Goal: Transaction & Acquisition: Purchase product/service

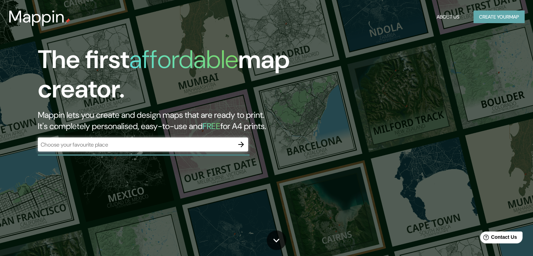
click at [499, 23] on button "Create your map" at bounding box center [498, 17] width 51 height 13
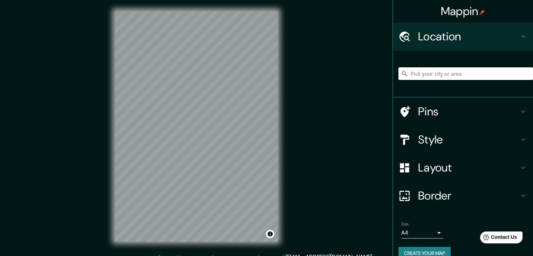
click at [452, 141] on h4 "Style" at bounding box center [468, 139] width 101 height 14
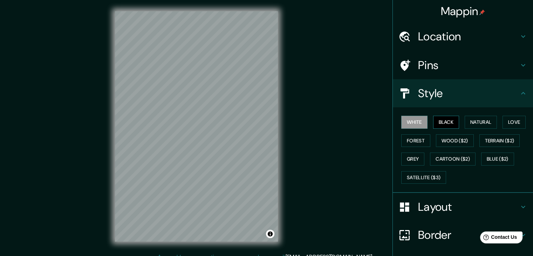
click at [440, 118] on button "Black" at bounding box center [446, 122] width 26 height 13
click at [489, 124] on button "Natural" at bounding box center [480, 122] width 32 height 13
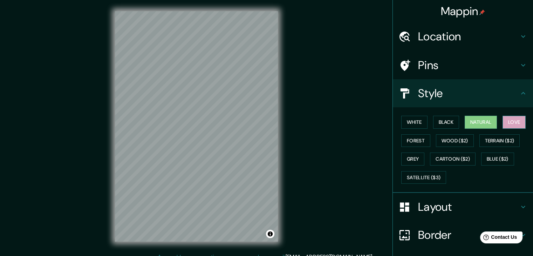
click at [517, 118] on button "Love" at bounding box center [513, 122] width 23 height 13
click at [408, 141] on button "Forest" at bounding box center [415, 140] width 29 height 13
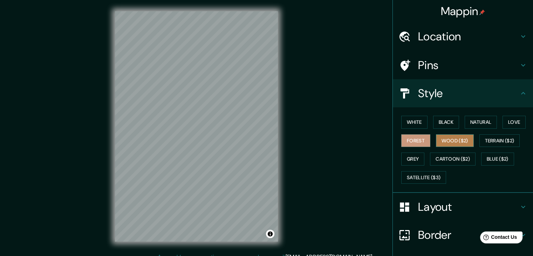
click at [444, 138] on button "Wood ($2)" at bounding box center [455, 140] width 38 height 13
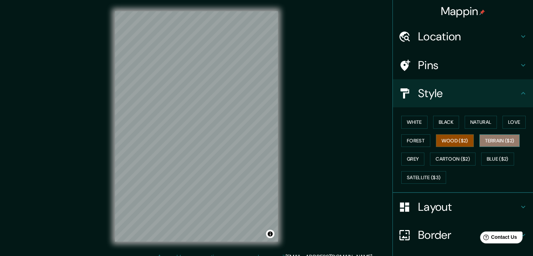
click at [498, 140] on button "Terrain ($2)" at bounding box center [499, 140] width 41 height 13
click at [406, 158] on button "Grey" at bounding box center [412, 158] width 23 height 13
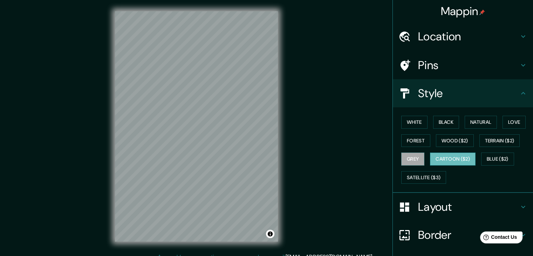
click at [451, 157] on button "Cartoon ($2)" at bounding box center [453, 158] width 46 height 13
click at [513, 152] on div "White Black Natural Love Forest Wood ($2) Terrain ($2) Grey Cartoon ($2) Blue (…" at bounding box center [465, 150] width 134 height 74
click at [499, 159] on button "Blue ($2)" at bounding box center [497, 158] width 33 height 13
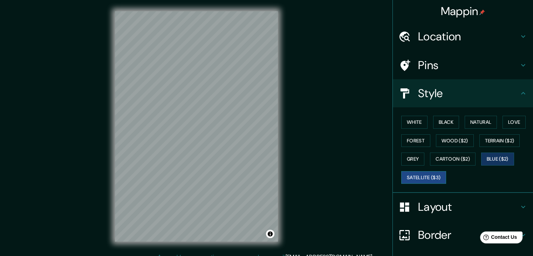
click at [410, 176] on button "Satellite ($3)" at bounding box center [423, 177] width 45 height 13
click at [491, 158] on button "Blue ($2)" at bounding box center [497, 158] width 33 height 13
click at [405, 158] on button "Grey" at bounding box center [412, 158] width 23 height 13
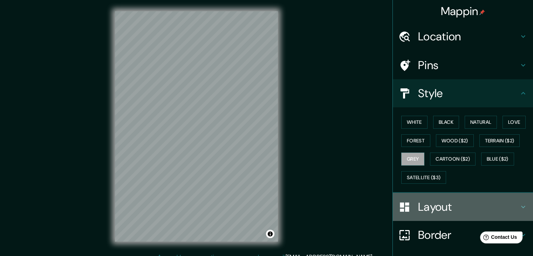
click at [449, 206] on h4 "Layout" at bounding box center [468, 207] width 101 height 14
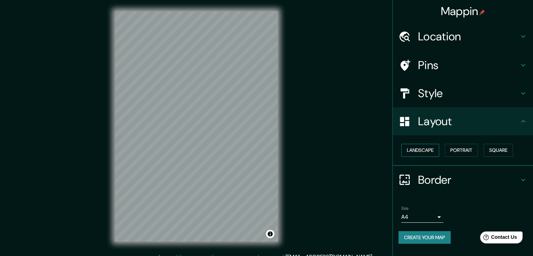
click at [425, 151] on button "Landscape" at bounding box center [420, 150] width 38 height 13
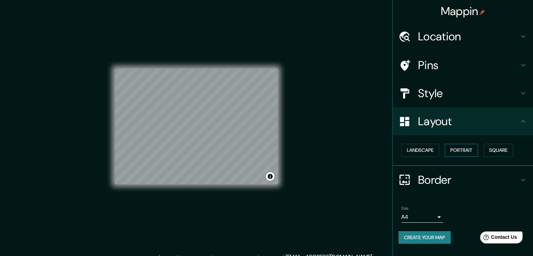
click at [471, 153] on button "Portrait" at bounding box center [460, 150] width 33 height 13
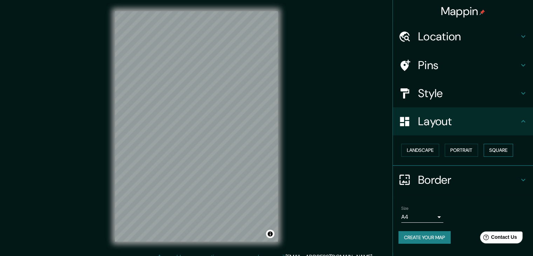
click at [513, 149] on button "Square" at bounding box center [497, 150] width 29 height 13
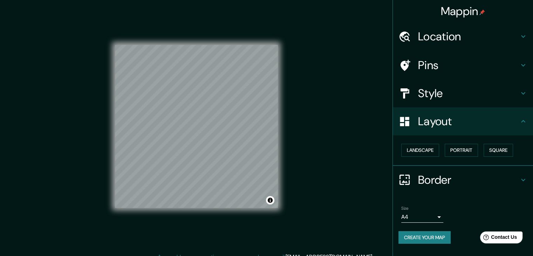
click at [427, 175] on h4 "Border" at bounding box center [468, 180] width 101 height 14
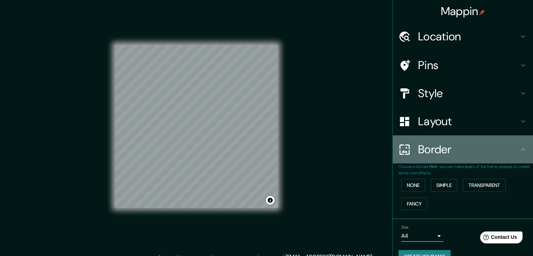
click at [438, 152] on h4 "Border" at bounding box center [468, 149] width 101 height 14
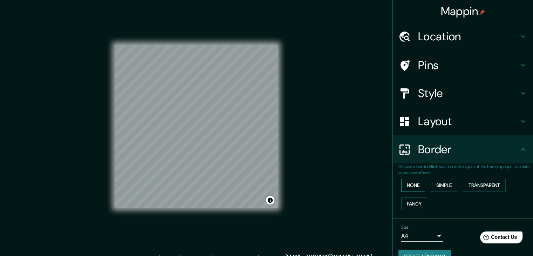
click at [408, 188] on button "None" at bounding box center [413, 185] width 24 height 13
click at [433, 182] on button "Simple" at bounding box center [443, 185] width 27 height 13
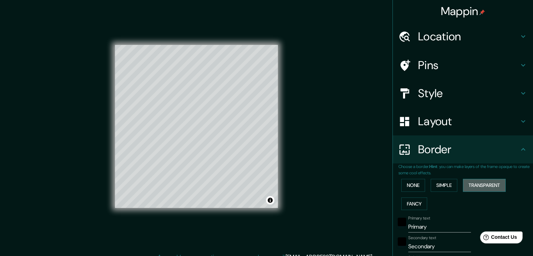
click at [493, 184] on button "Transparent" at bounding box center [484, 185] width 43 height 13
click at [409, 201] on button "Fancy" at bounding box center [414, 203] width 26 height 13
click at [413, 183] on button "None" at bounding box center [413, 185] width 24 height 13
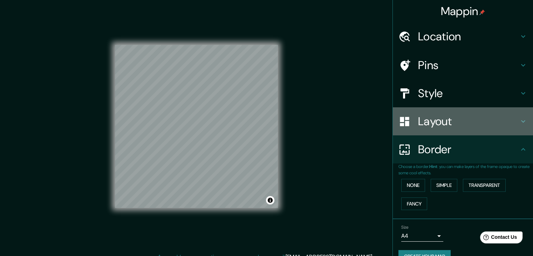
click at [442, 122] on h4 "Layout" at bounding box center [468, 121] width 101 height 14
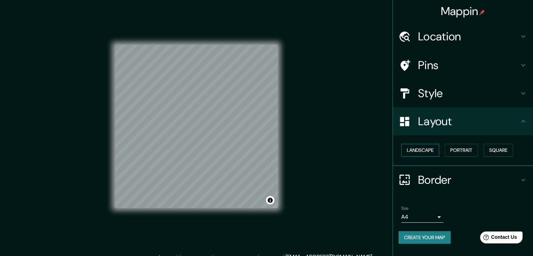
click at [414, 150] on button "Landscape" at bounding box center [420, 150] width 38 height 13
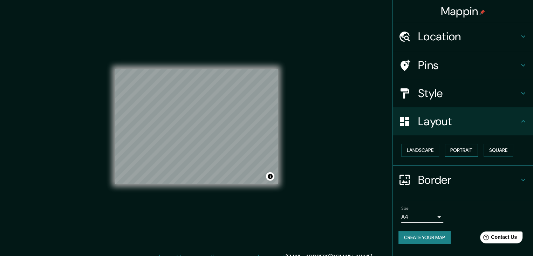
click at [473, 147] on button "Portrait" at bounding box center [460, 150] width 33 height 13
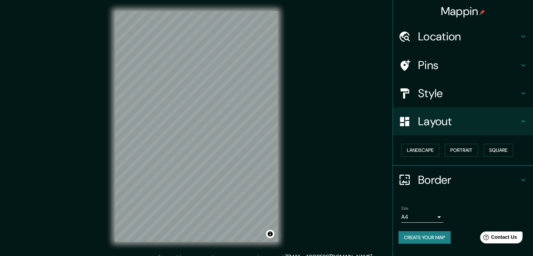
click at [452, 100] on div "Style" at bounding box center [463, 93] width 140 height 28
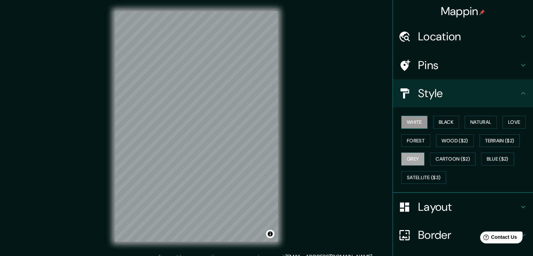
click at [406, 121] on button "White" at bounding box center [414, 122] width 26 height 13
click at [453, 122] on button "Black" at bounding box center [446, 122] width 26 height 13
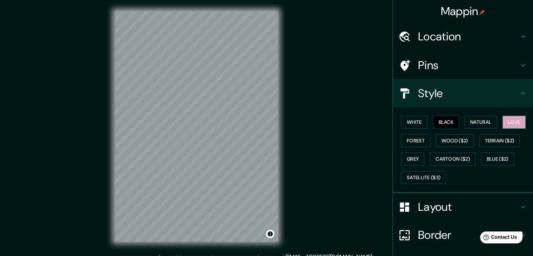
click at [515, 122] on button "Love" at bounding box center [513, 122] width 23 height 13
click at [408, 136] on button "Forest" at bounding box center [415, 140] width 29 height 13
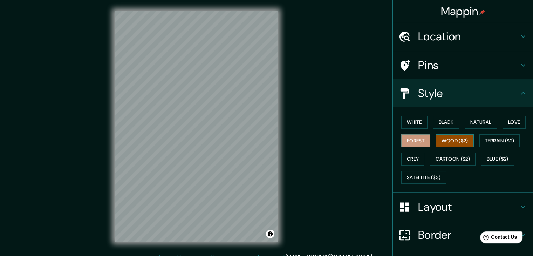
click at [449, 140] on button "Wood ($2)" at bounding box center [455, 140] width 38 height 13
click at [412, 157] on button "Grey" at bounding box center [412, 158] width 23 height 13
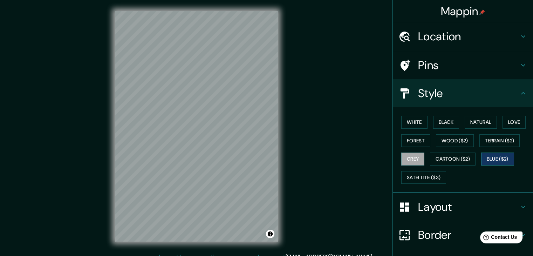
click at [488, 157] on button "Blue ($2)" at bounding box center [497, 158] width 33 height 13
click at [401, 156] on button "Grey" at bounding box center [412, 158] width 23 height 13
click at [410, 139] on button "Forest" at bounding box center [415, 140] width 29 height 13
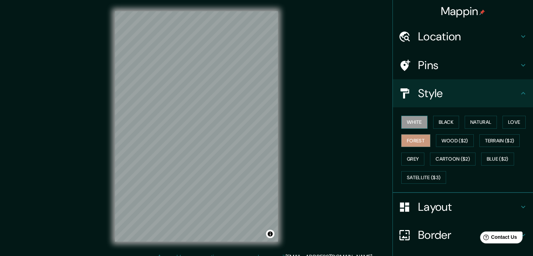
click at [412, 124] on button "White" at bounding box center [414, 122] width 26 height 13
click at [436, 125] on button "Black" at bounding box center [446, 122] width 26 height 13
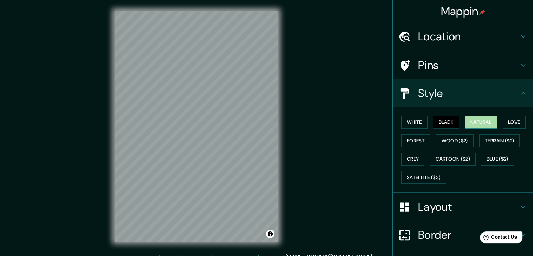
click at [466, 122] on button "Natural" at bounding box center [480, 122] width 32 height 13
click at [507, 125] on button "Love" at bounding box center [513, 122] width 23 height 13
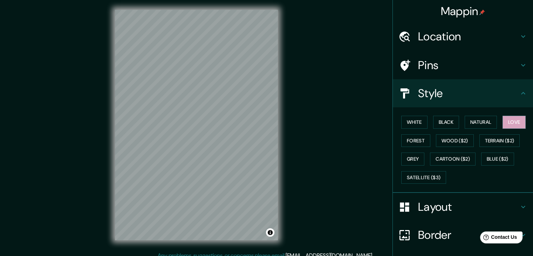
scroll to position [3, 0]
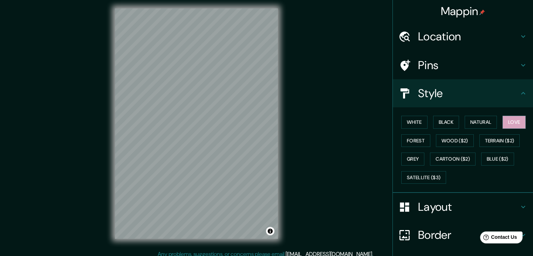
click at [434, 65] on h4 "Pins" at bounding box center [468, 65] width 101 height 14
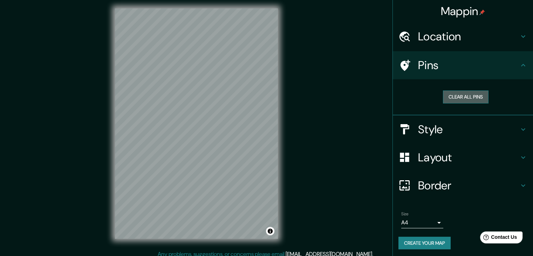
click at [465, 98] on button "Clear all pins" at bounding box center [466, 96] width 46 height 13
click at [459, 101] on button "Clear all pins" at bounding box center [466, 96] width 46 height 13
click at [440, 27] on div "Location" at bounding box center [463, 36] width 140 height 28
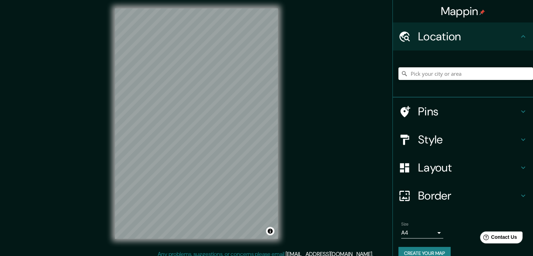
scroll to position [0, 0]
click at [432, 251] on button "Create your map" at bounding box center [424, 253] width 52 height 13
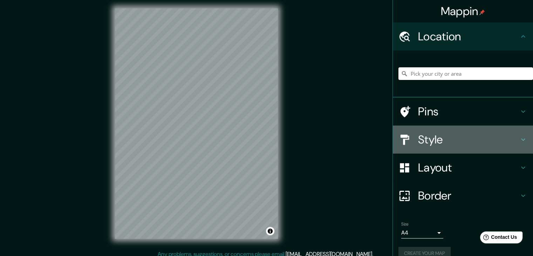
click at [433, 138] on h4 "Style" at bounding box center [468, 139] width 101 height 14
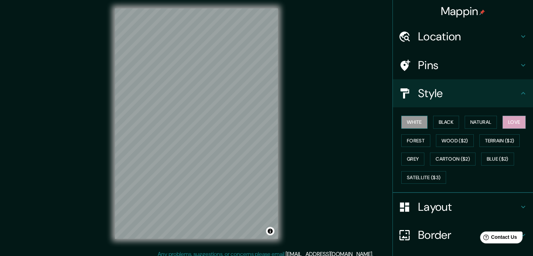
click at [413, 123] on button "White" at bounding box center [414, 122] width 26 height 13
click at [441, 121] on button "Black" at bounding box center [446, 122] width 26 height 13
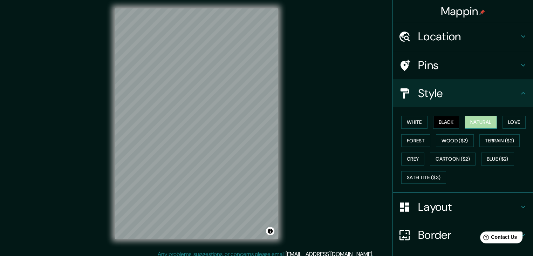
click at [471, 124] on button "Natural" at bounding box center [480, 122] width 32 height 13
click at [407, 138] on button "Forest" at bounding box center [415, 140] width 29 height 13
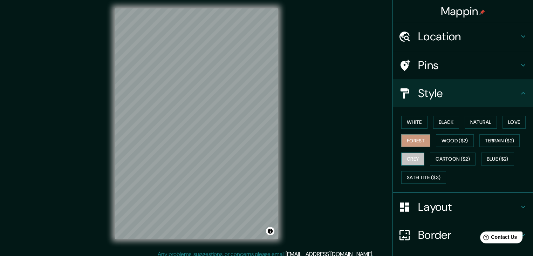
click at [406, 159] on button "Grey" at bounding box center [412, 158] width 23 height 13
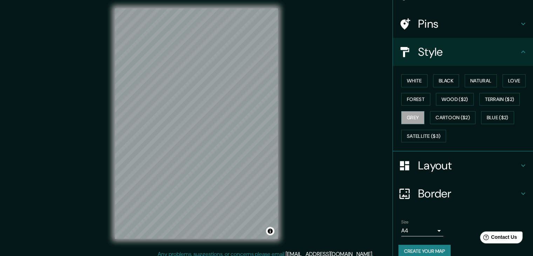
scroll to position [50, 0]
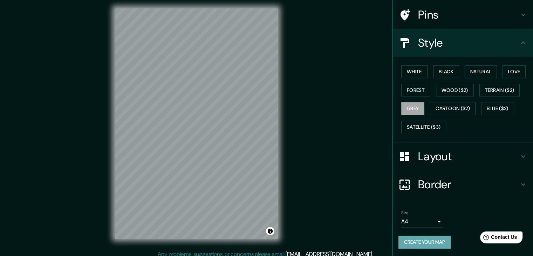
click at [416, 244] on button "Create your map" at bounding box center [424, 241] width 52 height 13
click at [272, 227] on button "Toggle attribution" at bounding box center [270, 231] width 8 height 8
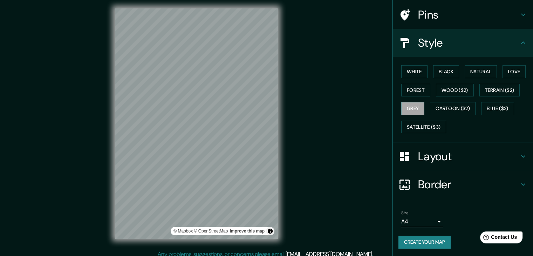
click at [354, 209] on div "Mappin Location Pins Style White Black Natural Love Forest Wood ($2) Terrain ($…" at bounding box center [266, 129] width 533 height 264
click at [423, 240] on button "Create your map" at bounding box center [424, 241] width 52 height 13
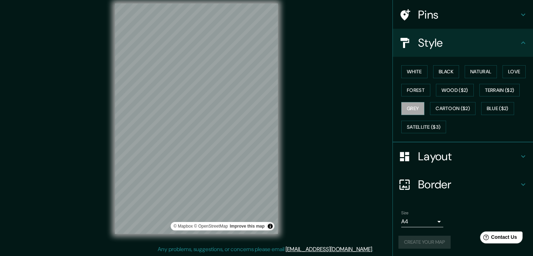
scroll to position [8, 0]
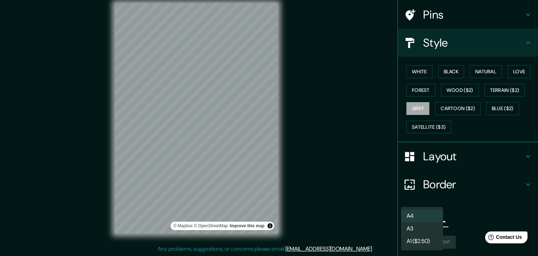
click at [419, 222] on body "Mappin Location Pins Style White Black Natural Love Forest Wood ($2) Terrain ($…" at bounding box center [269, 120] width 538 height 256
click at [421, 228] on li "A3" at bounding box center [422, 228] width 42 height 13
type input "a4"
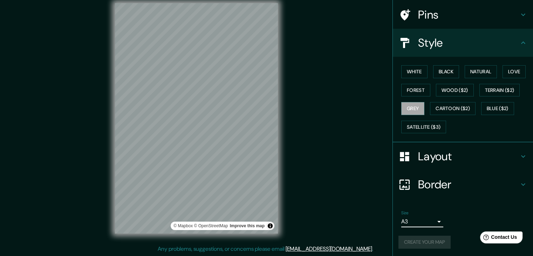
click at [424, 240] on div "Create your map" at bounding box center [462, 241] width 129 height 13
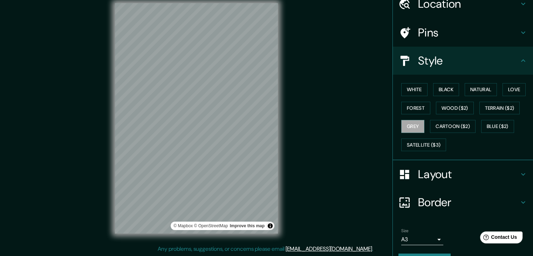
scroll to position [0, 0]
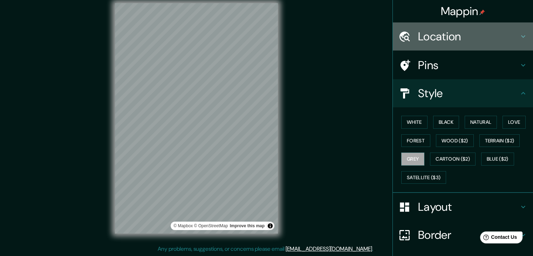
click at [437, 36] on h4 "Location" at bounding box center [468, 36] width 101 height 14
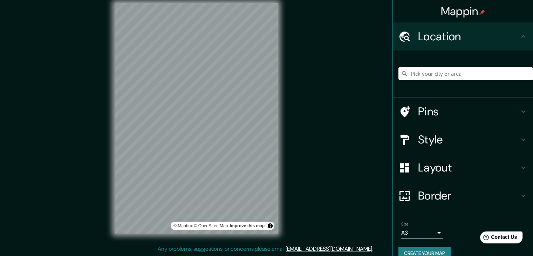
click at [448, 77] on input "Pick your city or area" at bounding box center [465, 73] width 134 height 13
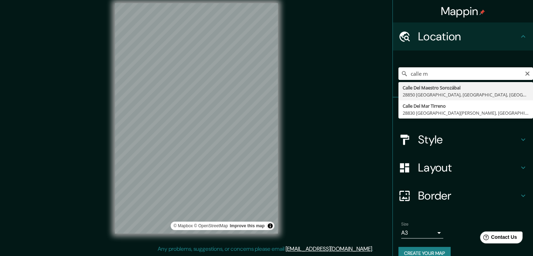
type input "[STREET_ADDRESS]"
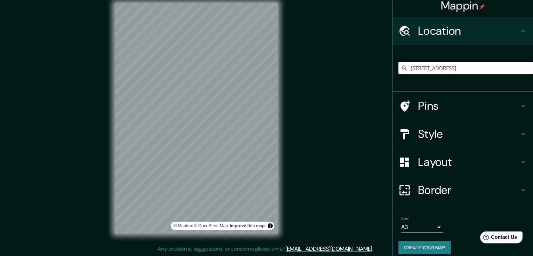
scroll to position [12, 0]
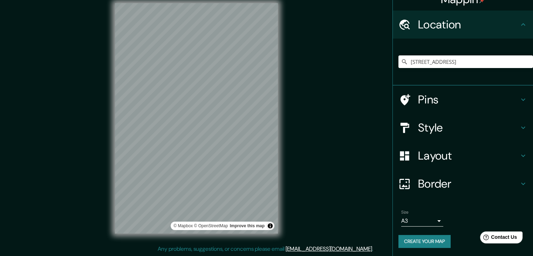
click at [416, 238] on button "Create your map" at bounding box center [424, 241] width 52 height 13
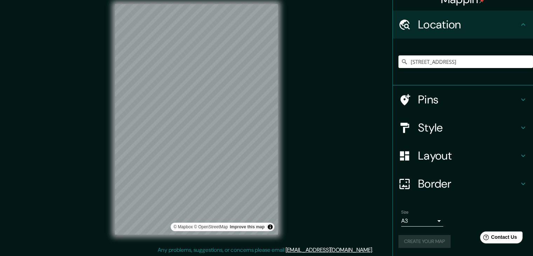
scroll to position [0, 0]
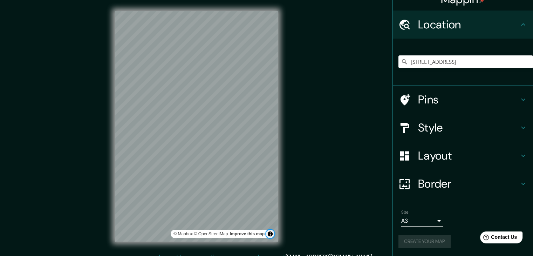
click at [270, 236] on button "Toggle attribution" at bounding box center [270, 233] width 8 height 8
